Goal: Task Accomplishment & Management: Manage account settings

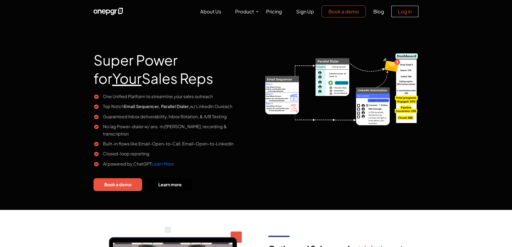
click at [414, 9] on link "Log in" at bounding box center [405, 12] width 27 height 12
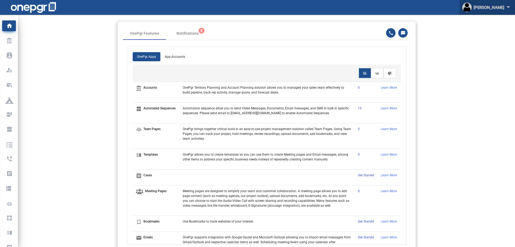
click at [482, 9] on div "Leeann Raymond arrow_drop_down" at bounding box center [487, 7] width 50 height 15
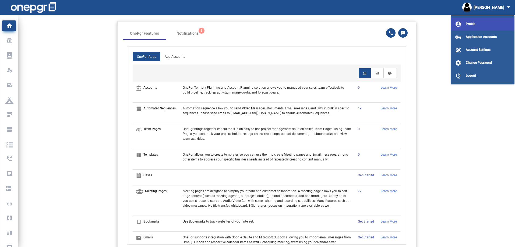
click at [469, 24] on span "Profile" at bounding box center [470, 24] width 9 height 4
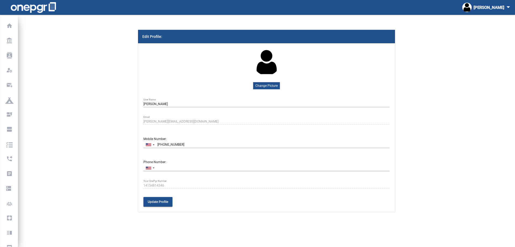
click at [51, 10] on img at bounding box center [33, 7] width 45 height 11
